Goal: Book appointment/travel/reservation

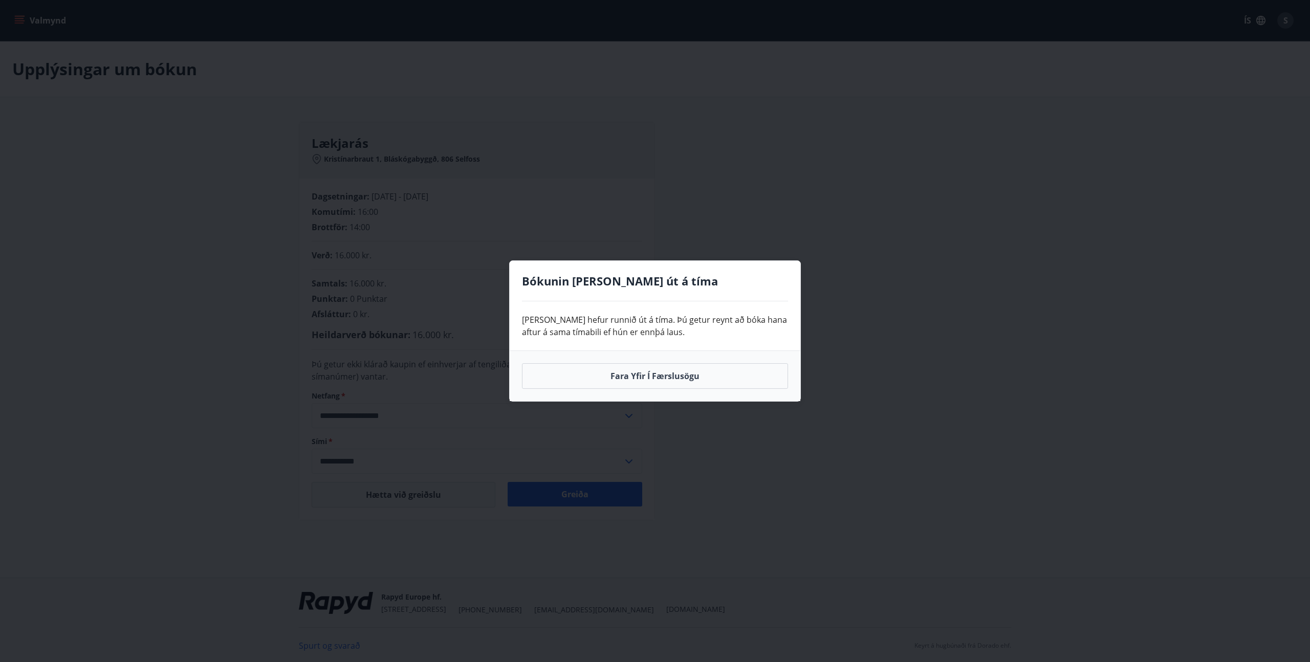
scroll to position [2, 0]
click at [663, 377] on button "Fara yfir í færslusögu" at bounding box center [655, 376] width 266 height 26
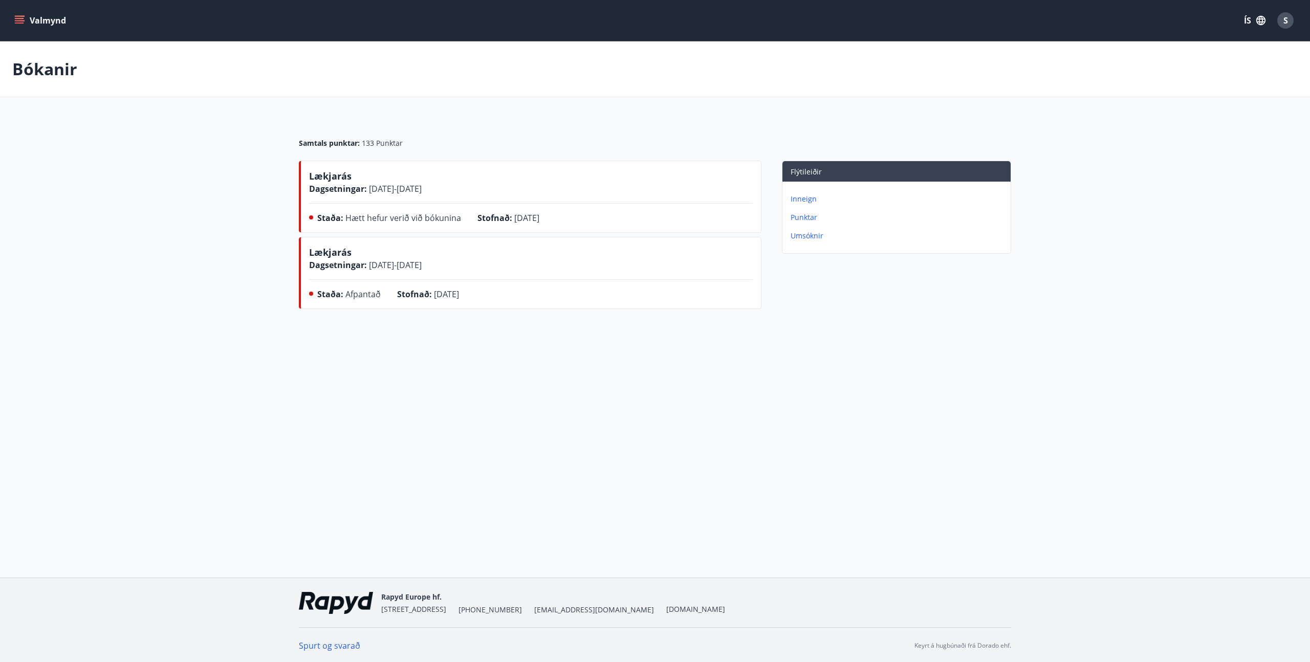
click at [33, 67] on p "Bókanir" at bounding box center [44, 69] width 65 height 23
click at [21, 17] on icon "menu" at bounding box center [19, 20] width 10 height 10
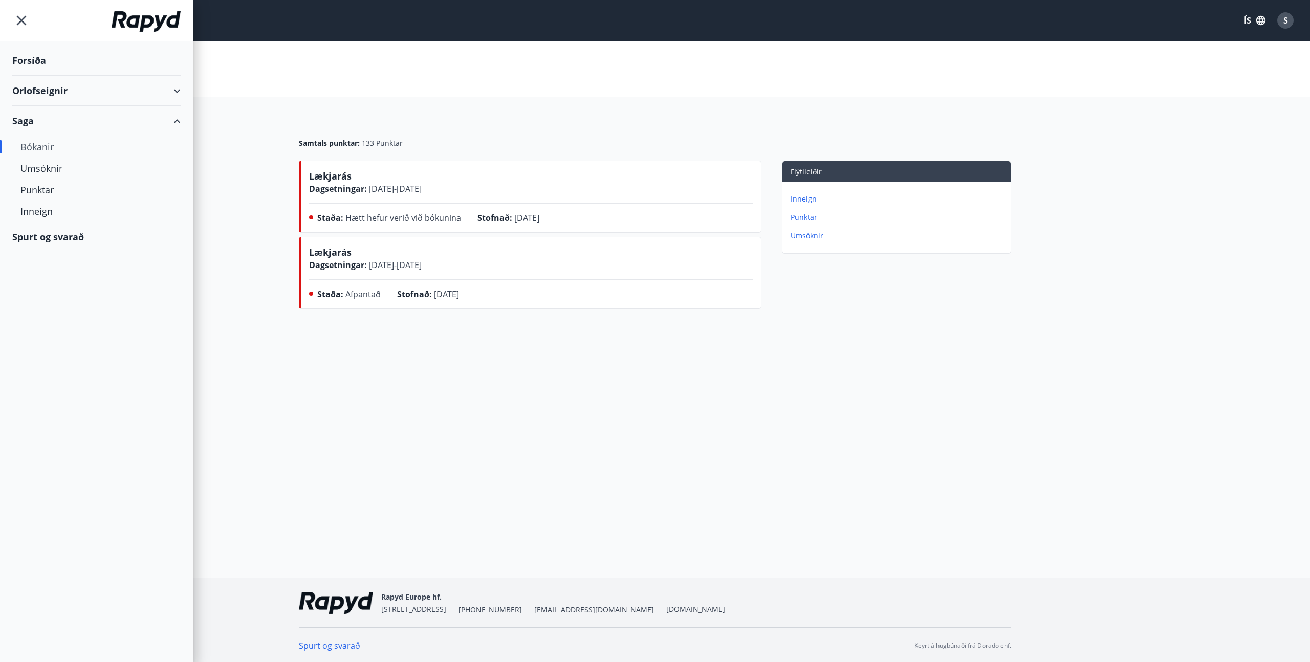
click at [58, 97] on div "Orlofseignir" at bounding box center [96, 91] width 168 height 30
click at [53, 118] on div "Framboð" at bounding box center [96, 116] width 152 height 21
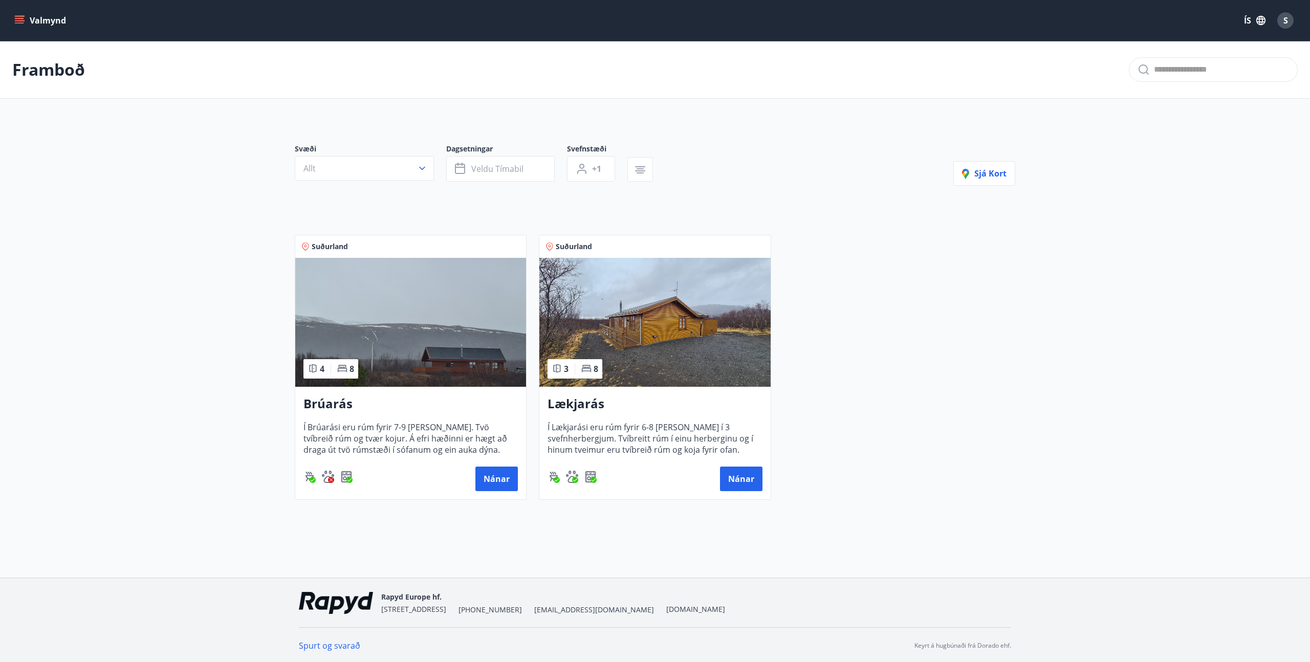
click at [671, 327] on img at bounding box center [654, 322] width 231 height 129
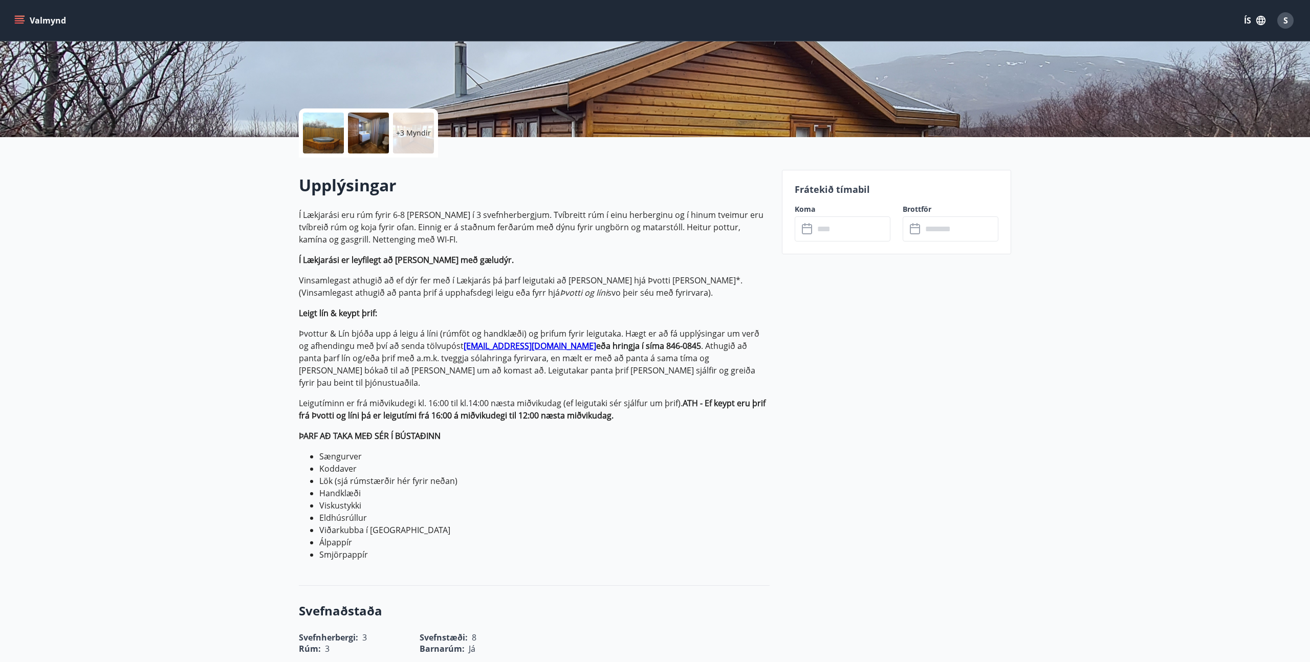
scroll to position [181, 0]
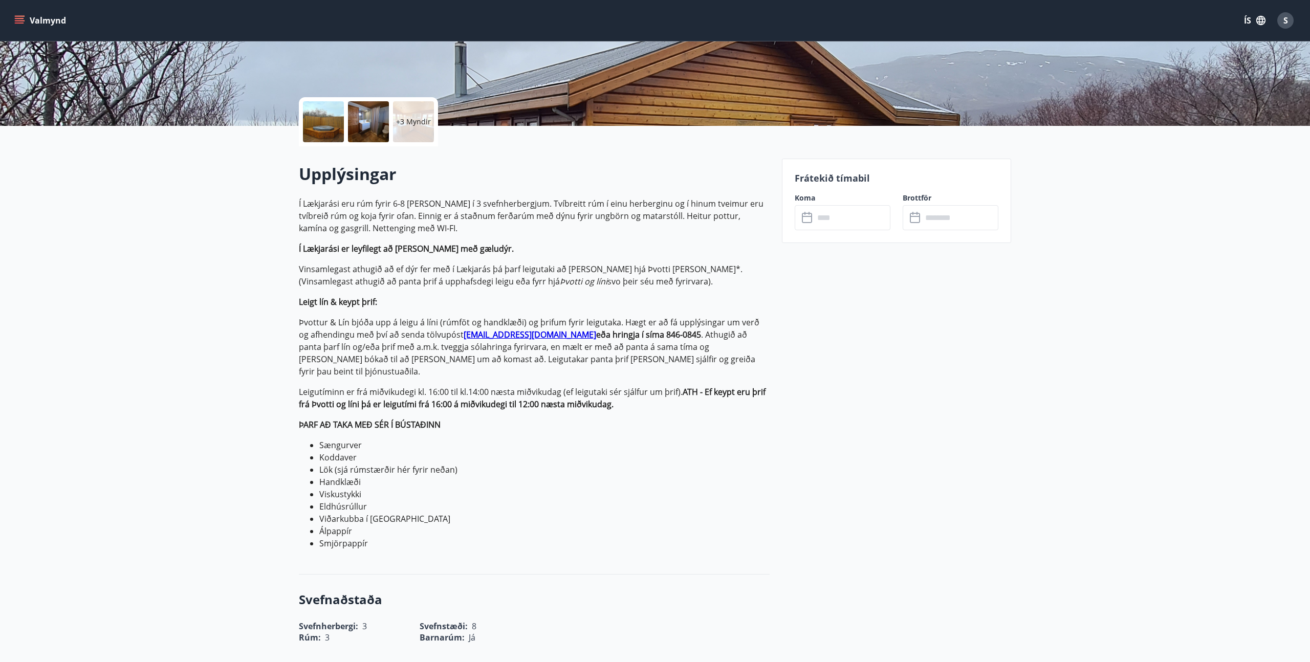
click at [858, 221] on input "text" at bounding box center [852, 217] width 76 height 25
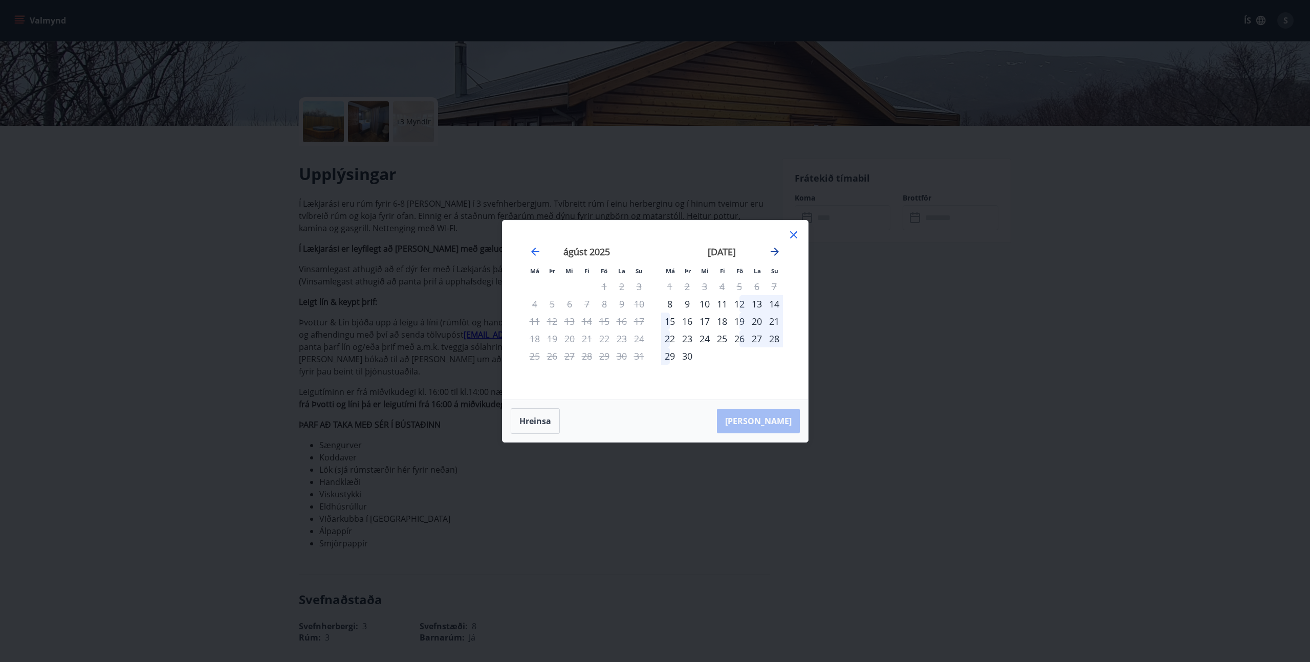
click at [774, 251] on icon "Move forward to switch to the next month." at bounding box center [775, 252] width 8 height 8
click at [777, 250] on icon "Move forward to switch to the next month." at bounding box center [775, 252] width 8 height 8
click at [531, 252] on icon "Move backward to switch to the previous month." at bounding box center [535, 252] width 12 height 12
click at [776, 252] on icon "Move forward to switch to the next month." at bounding box center [775, 252] width 8 height 8
click at [533, 252] on icon "Move backward to switch to the previous month." at bounding box center [535, 252] width 8 height 8
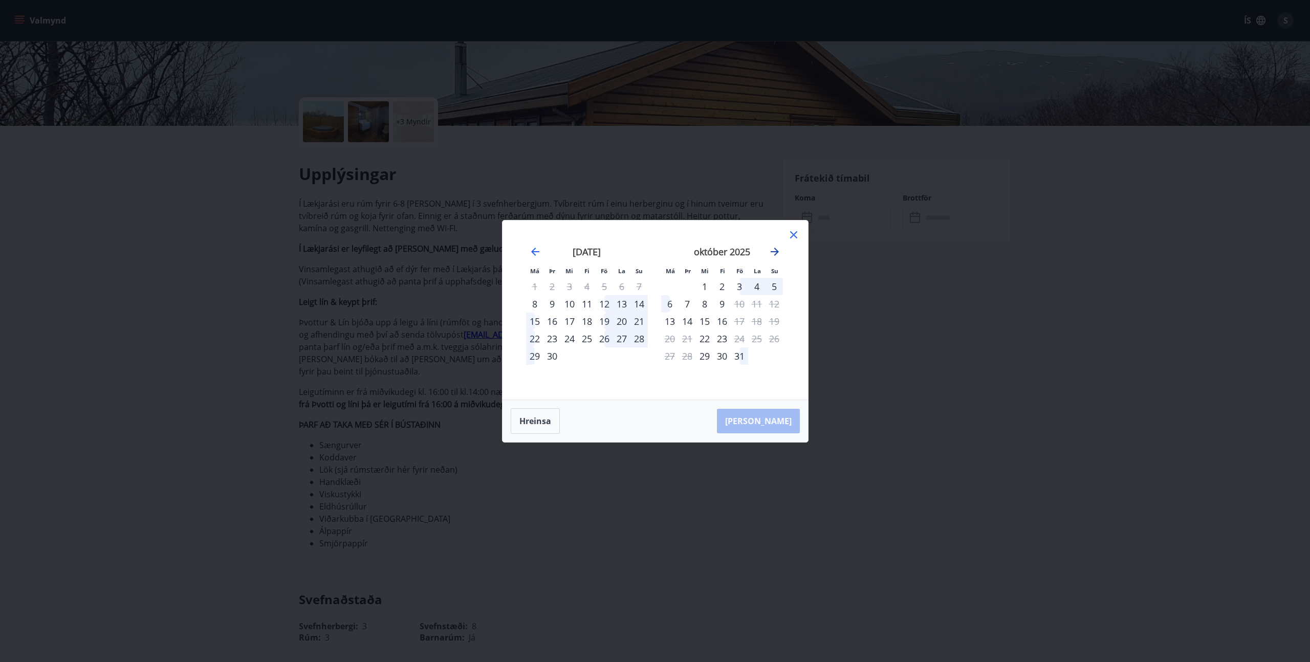
click at [774, 251] on icon "Move forward to switch to the next month." at bounding box center [775, 252] width 8 height 8
click at [772, 250] on icon "Move forward to switch to the next month." at bounding box center [775, 252] width 12 height 12
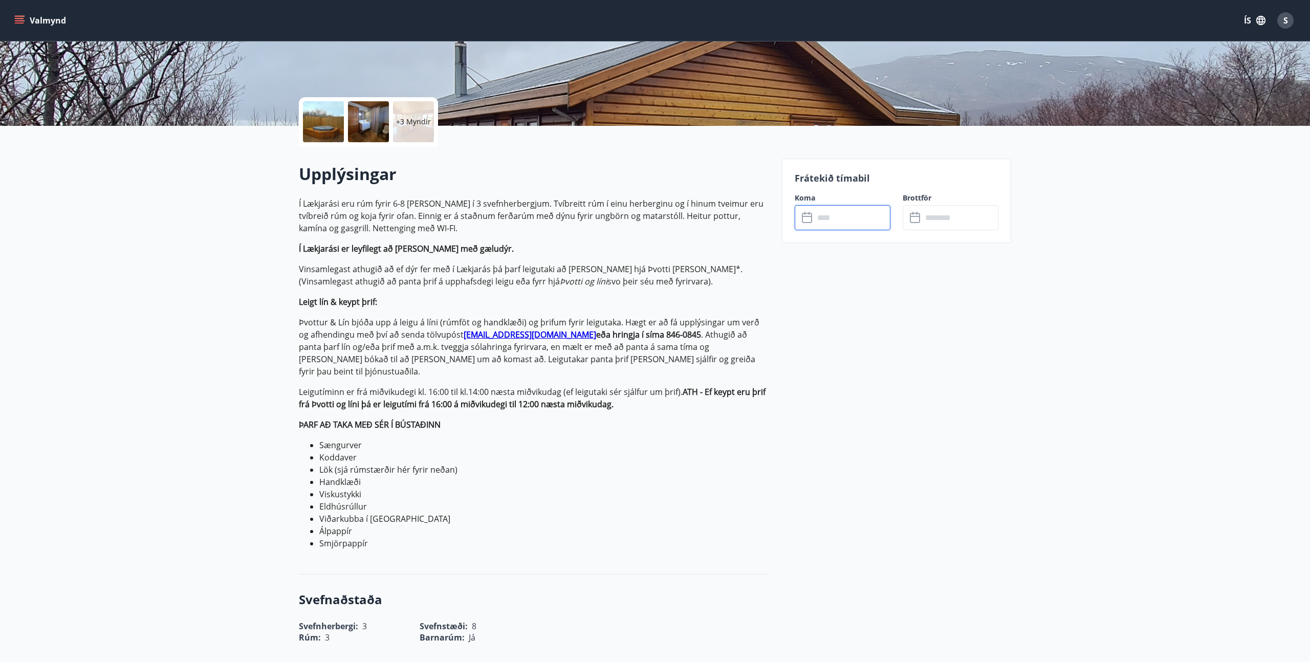
click at [826, 220] on input "text" at bounding box center [852, 217] width 76 height 25
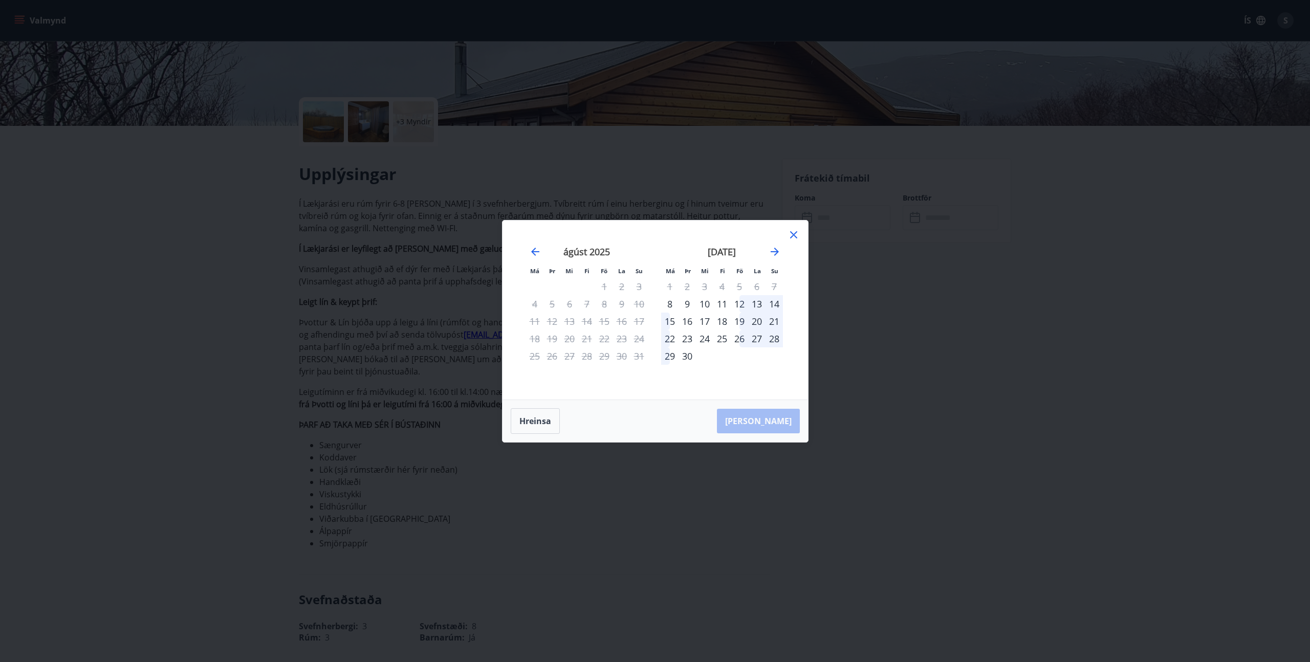
click at [743, 340] on div "26" at bounding box center [739, 338] width 17 height 17
click at [668, 360] on div "29" at bounding box center [669, 355] width 17 height 17
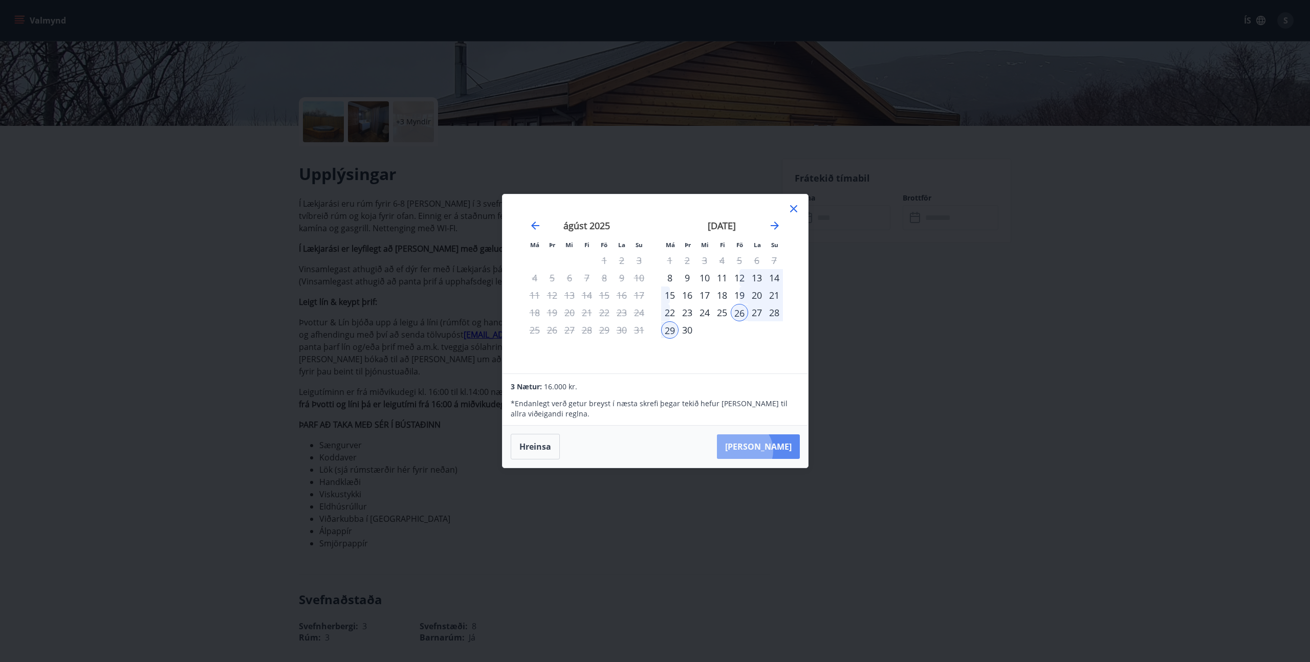
click at [775, 451] on button "[PERSON_NAME]" at bounding box center [758, 446] width 83 height 25
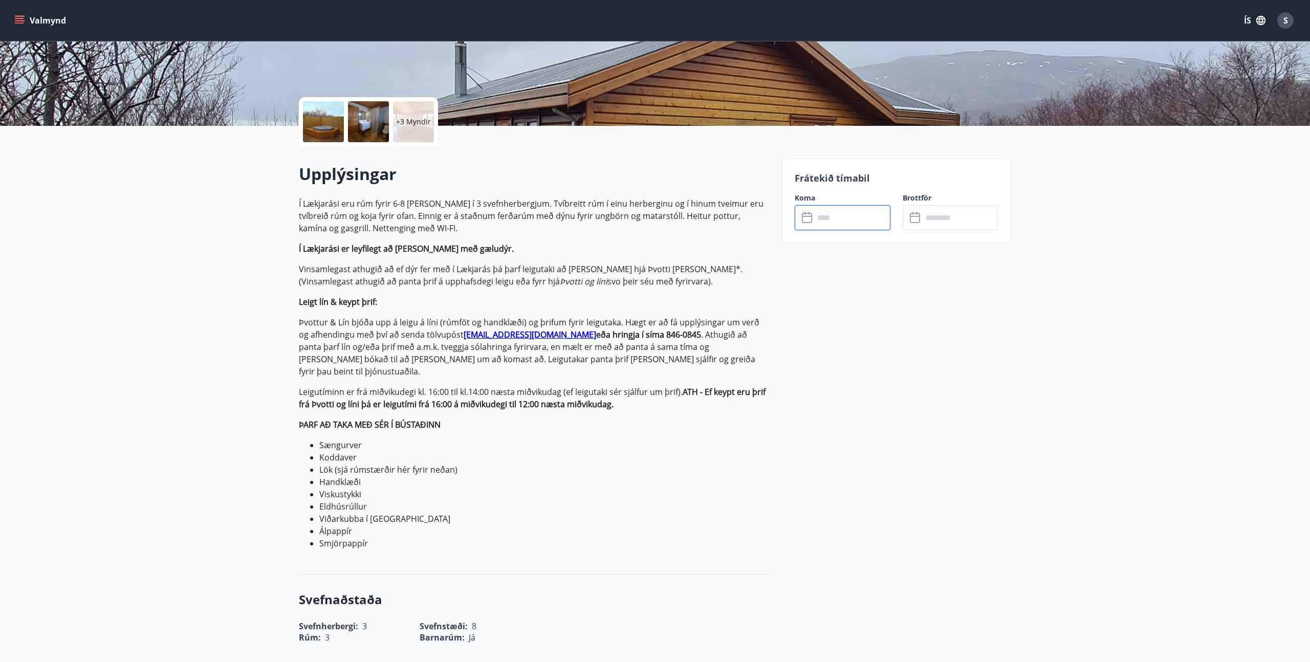
type input "******"
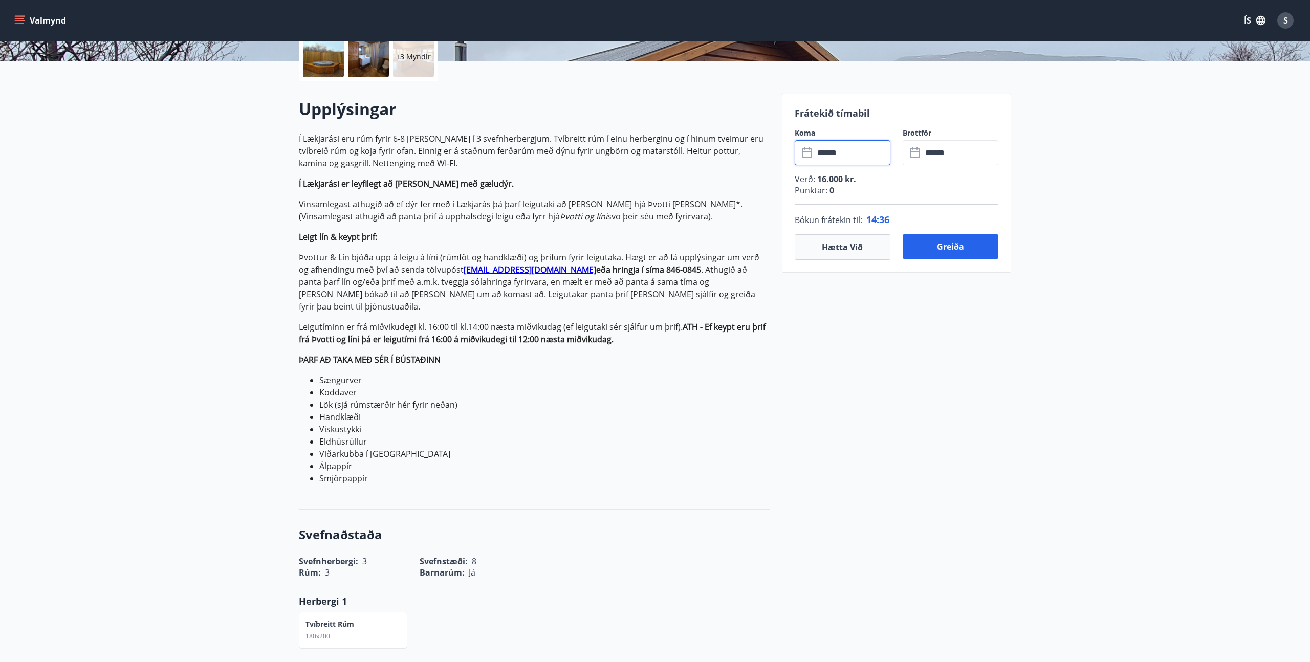
scroll to position [185, 0]
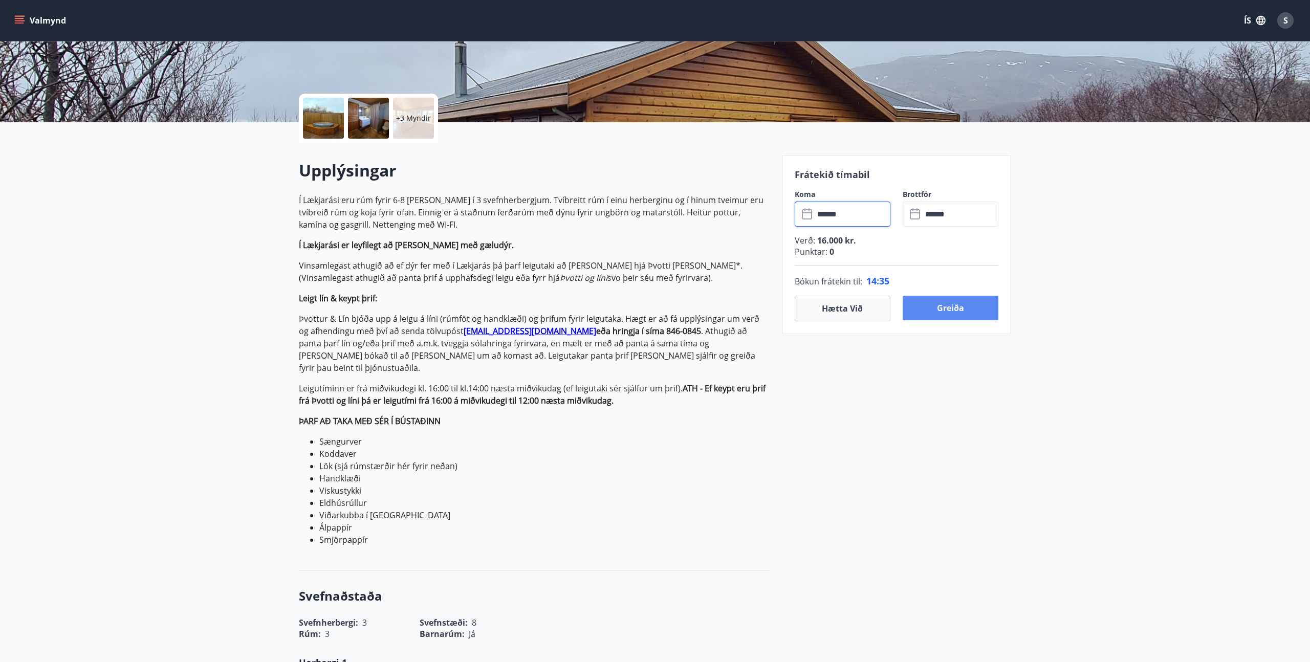
click at [930, 312] on button "Greiða" at bounding box center [951, 308] width 96 height 25
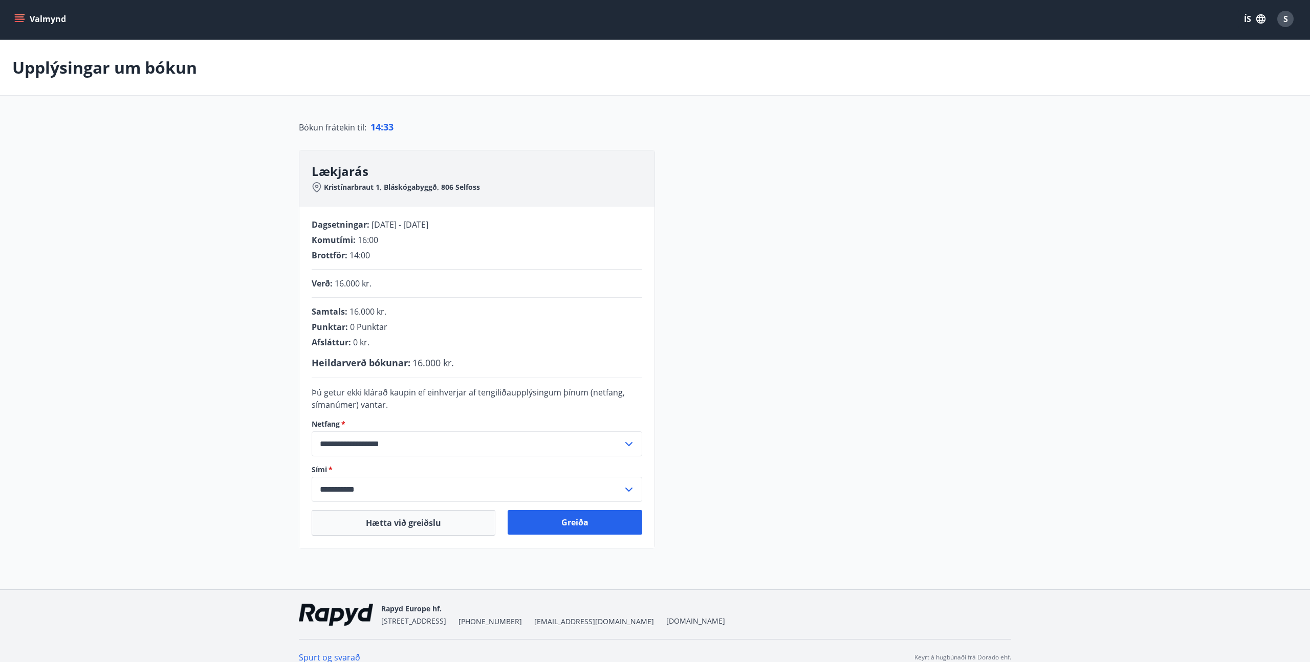
scroll to position [15, 0]
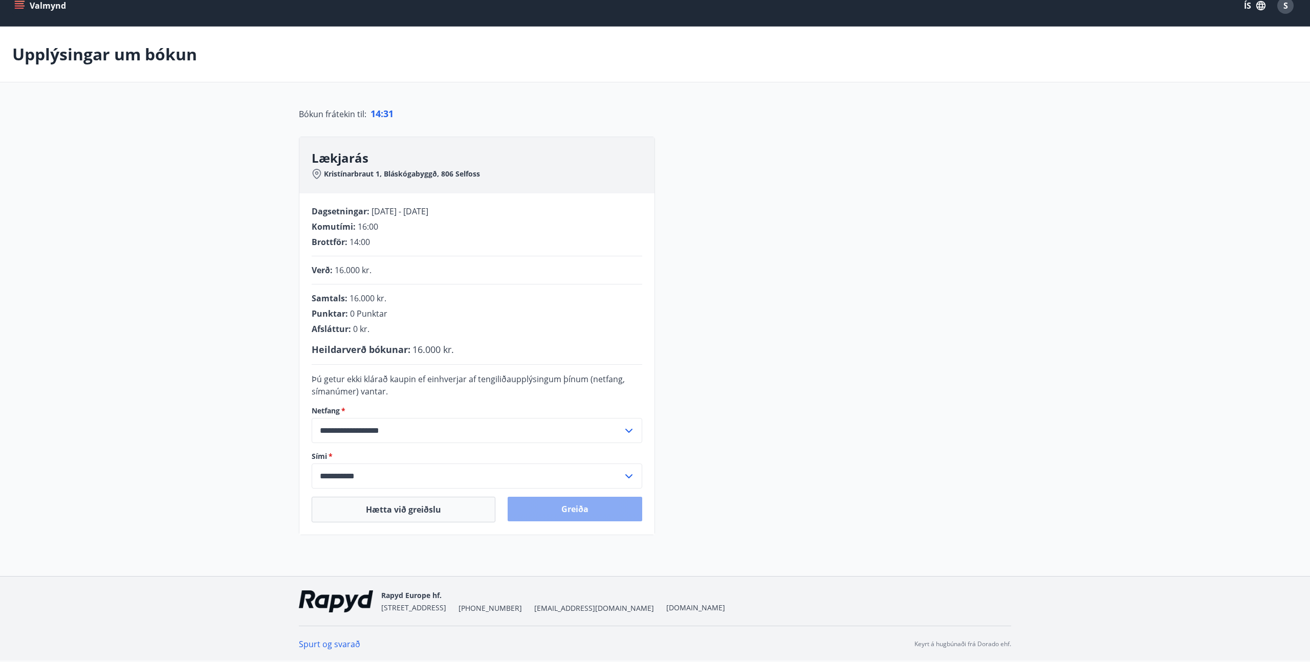
click at [584, 510] on button "Greiða" at bounding box center [575, 509] width 135 height 25
